Goal: Communication & Community: Participate in discussion

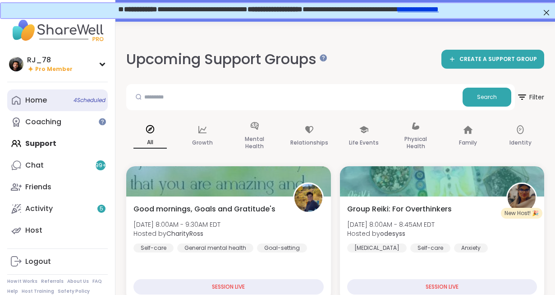
click at [65, 99] on link "Home 4 Scheduled" at bounding box center [57, 100] width 101 height 22
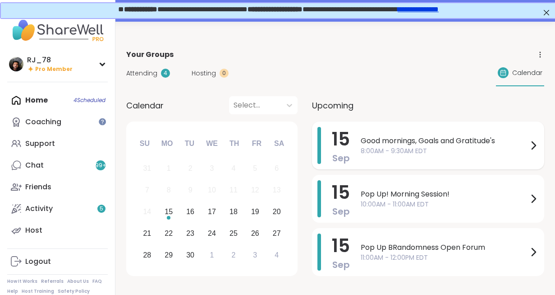
click at [392, 137] on span "Good mornings, Goals and Gratitude's" at bounding box center [444, 140] width 167 height 11
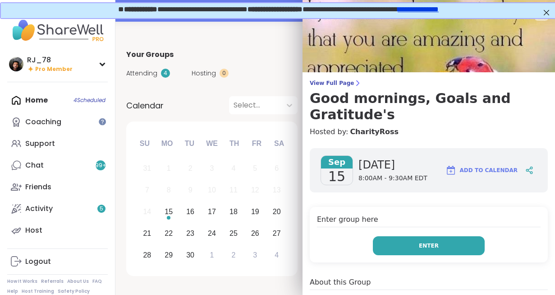
click at [419, 236] on button "Enter" at bounding box center [429, 245] width 112 height 19
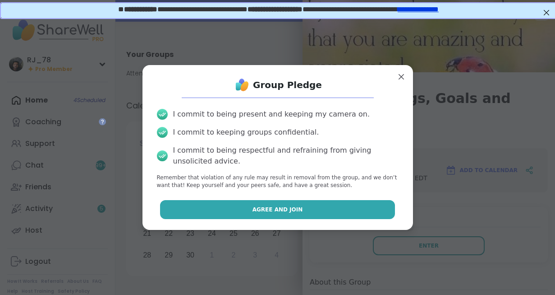
click at [267, 208] on span "Agree and Join" at bounding box center [278, 209] width 51 height 8
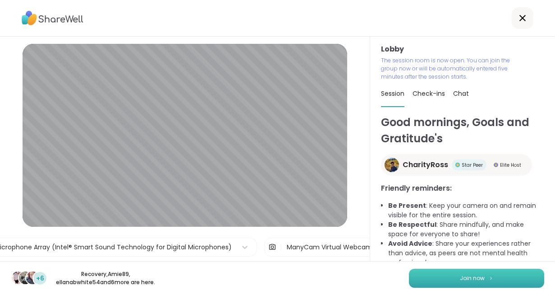
click at [451, 281] on button "Join now" at bounding box center [476, 277] width 135 height 19
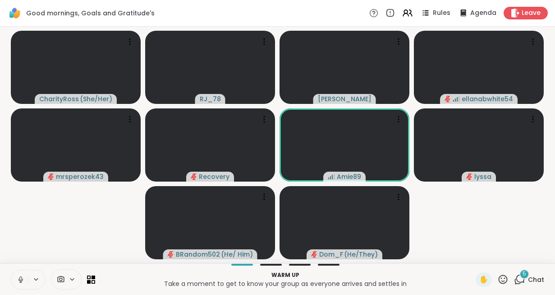
click at [59, 281] on icon at bounding box center [61, 279] width 8 height 9
click at [83, 249] on icon at bounding box center [85, 247] width 8 height 8
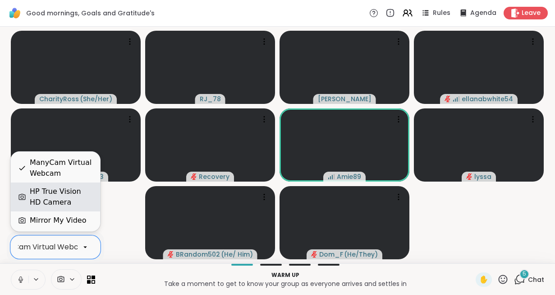
click at [47, 196] on div "HP True Vision HD Camera" at bounding box center [61, 197] width 63 height 22
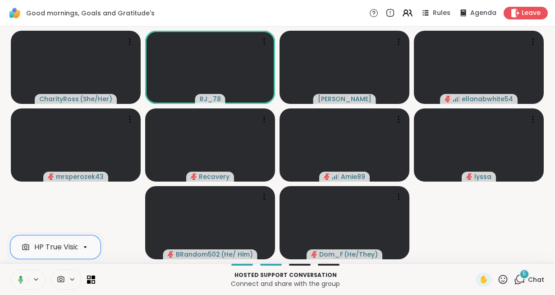
click at [19, 283] on button at bounding box center [19, 279] width 18 height 19
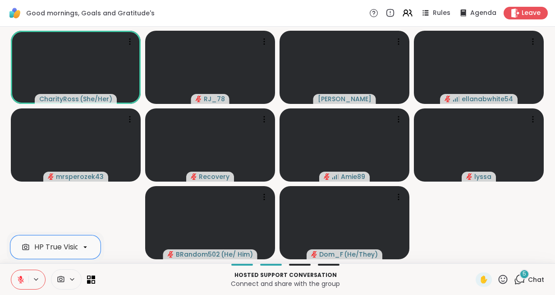
click at [19, 283] on button at bounding box center [19, 279] width 17 height 19
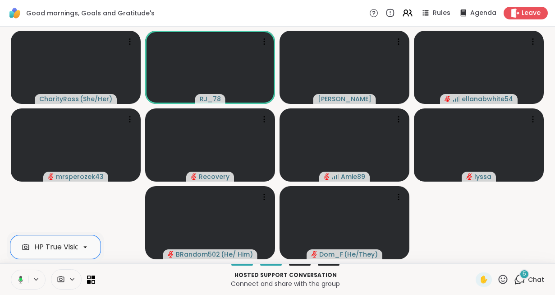
click at [19, 283] on button at bounding box center [19, 279] width 18 height 19
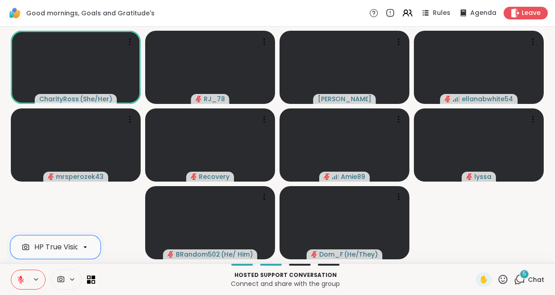
click at [19, 283] on button at bounding box center [19, 279] width 17 height 19
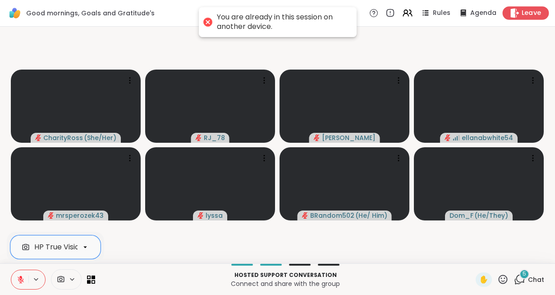
click at [520, 16] on icon at bounding box center [514, 12] width 9 height 9
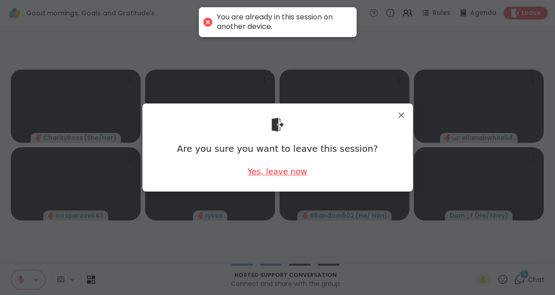
click at [284, 171] on div "Yes, leave now" at bounding box center [278, 171] width 60 height 11
